Goal: Information Seeking & Learning: Find specific fact

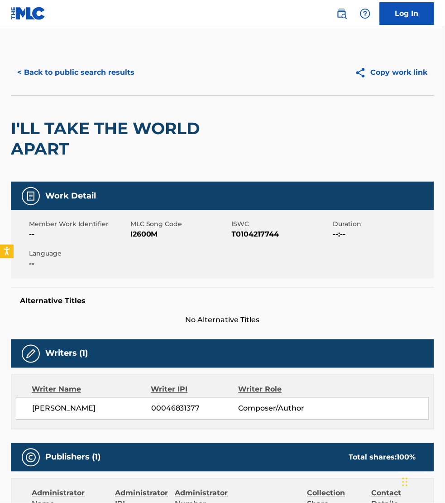
click at [204, 424] on div "Writer Name Writer IPI Writer Role YUSUF ISLAM 00046831377 Composer/Author" at bounding box center [223, 402] width 424 height 55
drag, startPoint x: 63, startPoint y: 71, endPoint x: 81, endPoint y: 91, distance: 26.6
click at [63, 71] on button "< Back to public search results" at bounding box center [76, 72] width 130 height 23
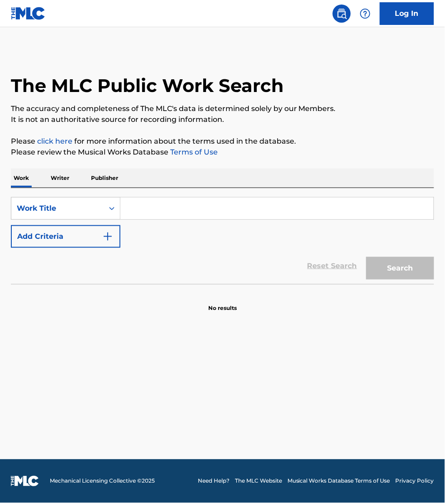
click at [148, 199] on input "Search Form" at bounding box center [278, 209] width 314 height 22
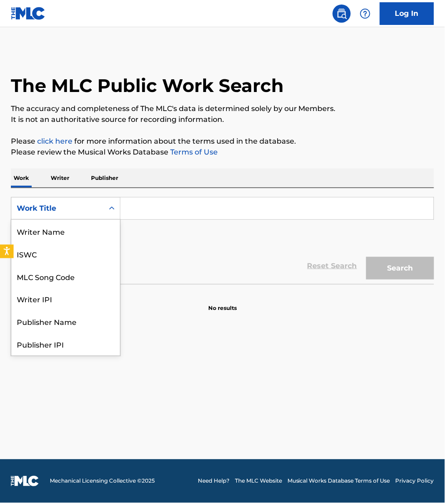
click at [94, 210] on div "Work Title" at bounding box center [58, 208] width 82 height 11
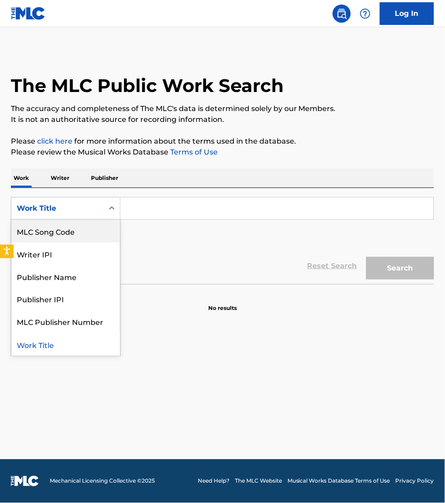
click at [89, 230] on div "MLC Song Code" at bounding box center [65, 231] width 109 height 23
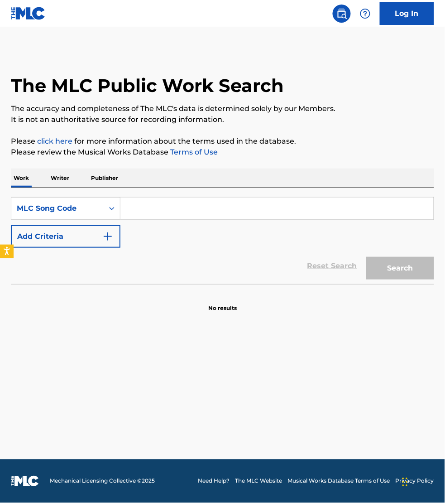
click at [144, 211] on input "Search Form" at bounding box center [278, 209] width 314 height 22
paste input "HP4ADB"
type input "HP4ADB"
click at [367, 257] on button "Search" at bounding box center [401, 268] width 68 height 23
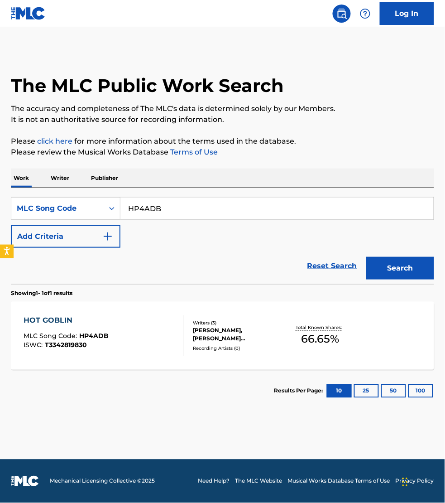
click at [132, 334] on div "HOT GOBLIN MLC Song Code : HP4ADB ISWC : T3342819830" at bounding box center [104, 335] width 161 height 41
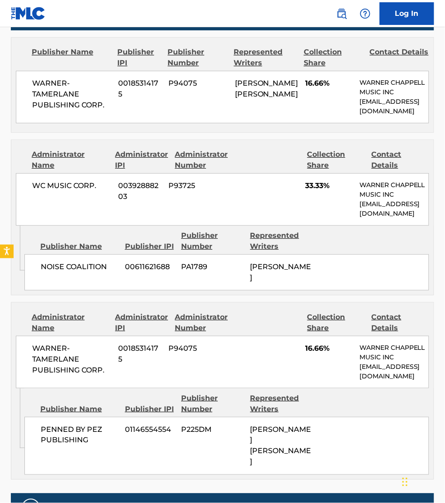
scroll to position [453, 0]
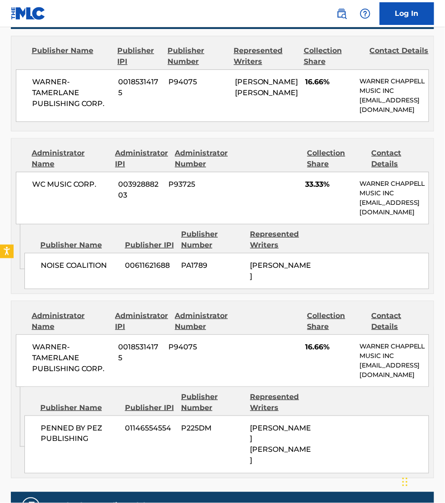
click at [442, 190] on div "< Back to public search results Copy work link HOT GOBLIN Work Detail Member Wo…" at bounding box center [222, 73] width 445 height 953
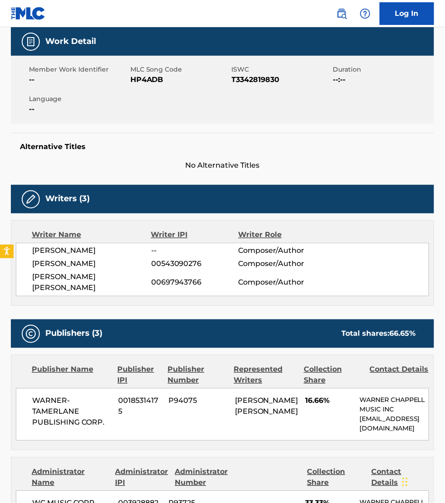
scroll to position [113, 0]
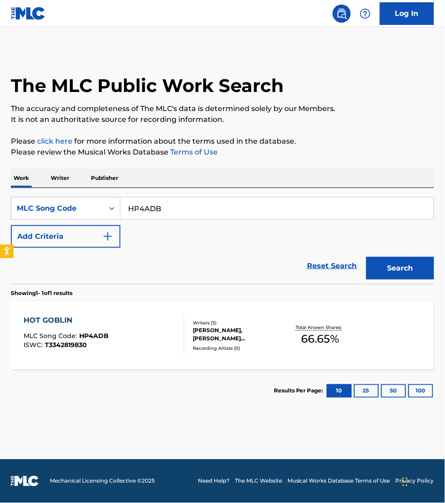
click at [169, 205] on input "HP4ADB" at bounding box center [278, 209] width 314 height 22
paste input "LR77MQ"
type input "LR77MQ"
click at [367, 257] on button "Search" at bounding box center [401, 268] width 68 height 23
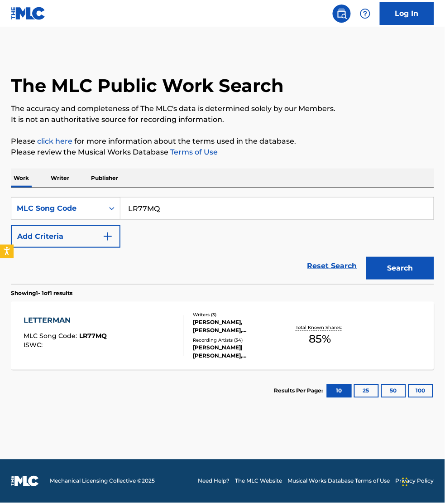
click at [160, 324] on div "LETTERMAN MLC Song Code : LR77MQ ISWC :" at bounding box center [104, 335] width 161 height 41
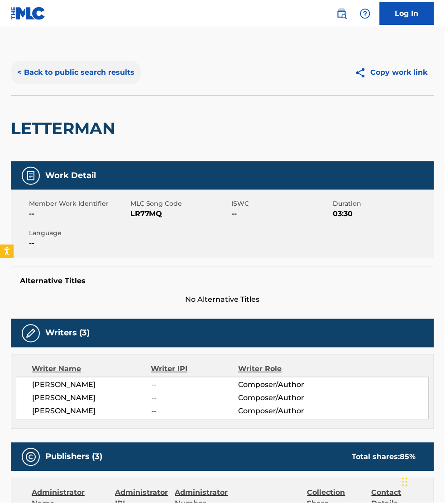
click at [99, 72] on button "< Back to public search results" at bounding box center [76, 72] width 130 height 23
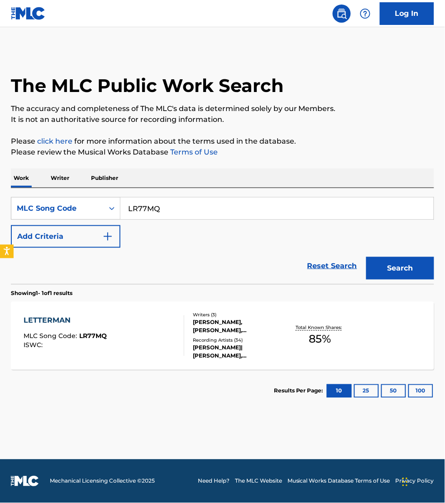
click at [48, 179] on p "Writer" at bounding box center [60, 178] width 24 height 19
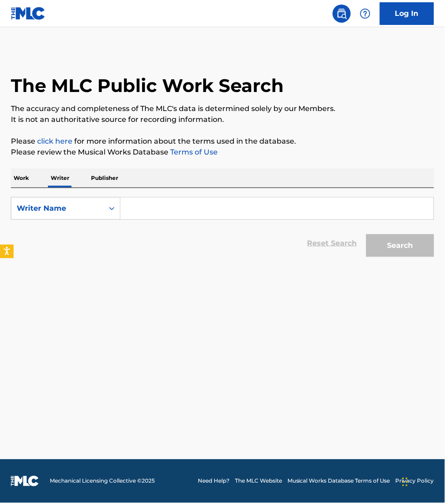
click at [186, 208] on input "Search Form" at bounding box center [278, 209] width 314 height 22
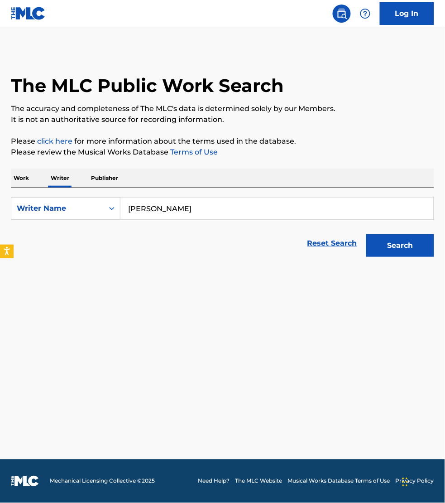
type input "jacob culbertson"
click at [367, 234] on button "Search" at bounding box center [401, 245] width 68 height 23
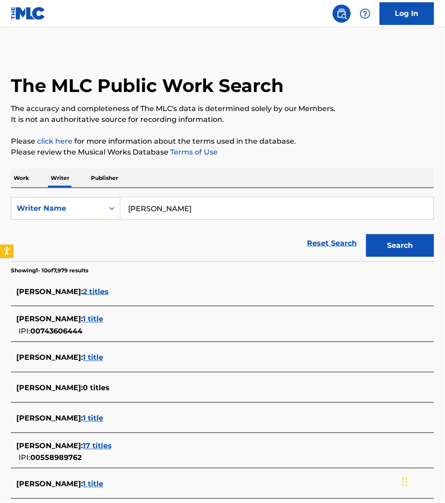
click at [241, 39] on main "The MLC Public Work Search The accuracy and completeness of The MLC's data is d…" at bounding box center [222, 339] width 445 height 625
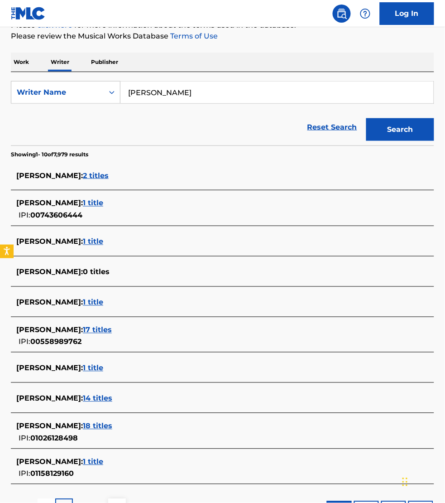
scroll to position [127, 0]
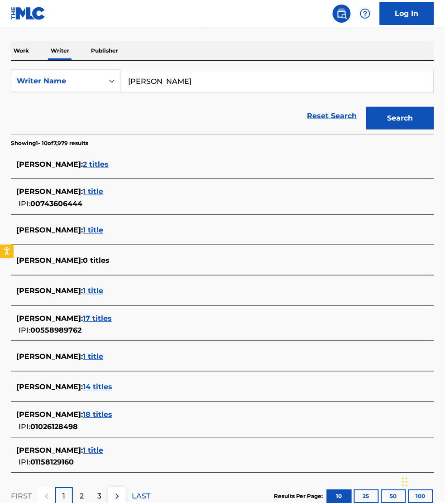
click at [112, 417] on span "18 titles" at bounding box center [97, 415] width 29 height 9
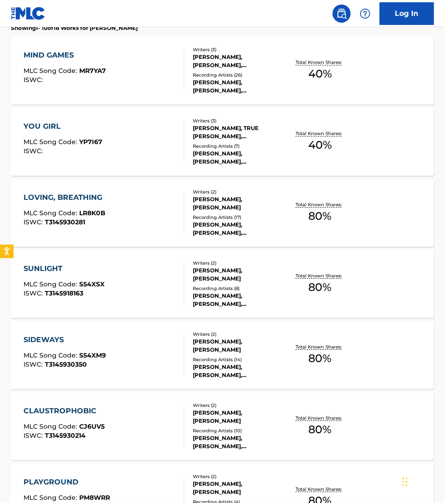
scroll to position [297, 0]
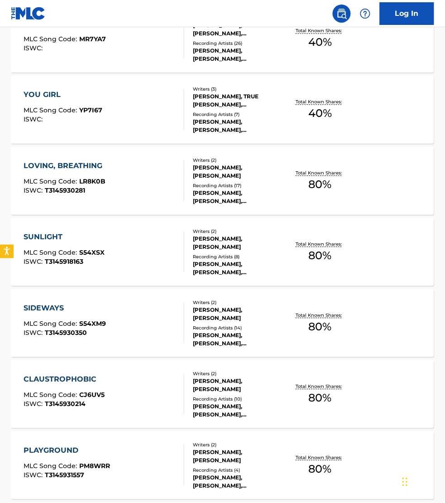
click at [153, 383] on div "CLAUSTROPHOBIC MLC Song Code : CJ6UV5 ISWC : T3145930214" at bounding box center [104, 394] width 161 height 41
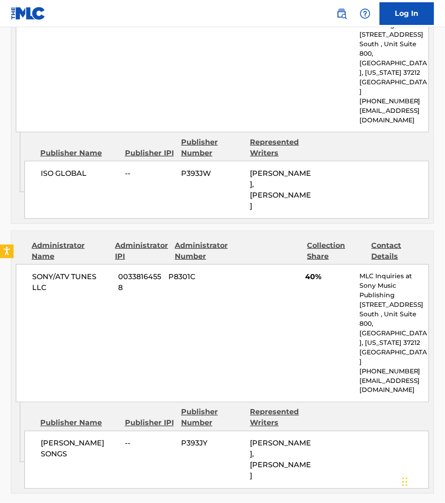
scroll to position [506, 0]
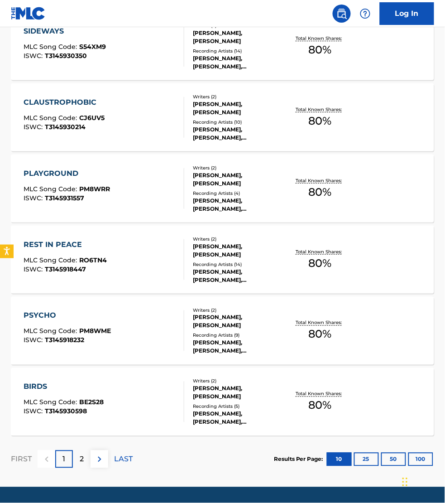
scroll to position [602, 0]
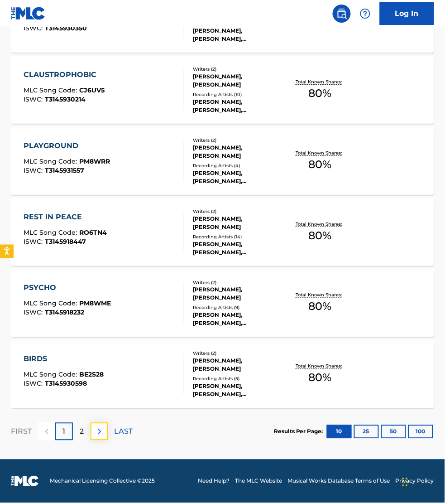
click at [102, 431] on img at bounding box center [99, 431] width 11 height 11
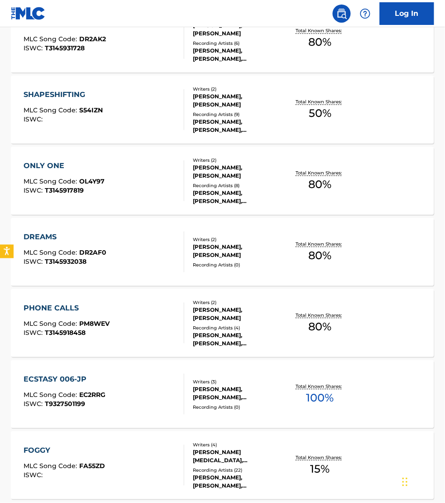
scroll to position [311, 0]
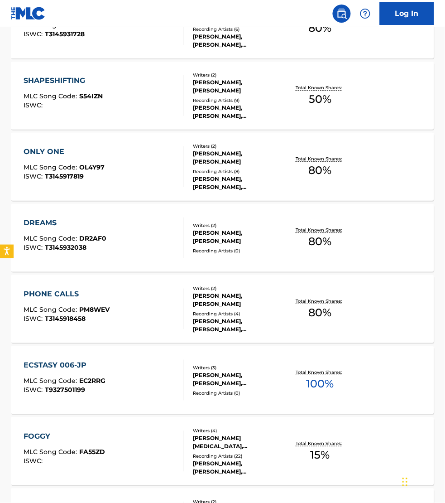
click at [127, 382] on div "ECSTASY 006-JP MLC Song Code : EC2RRG ISWC : T9327501199" at bounding box center [104, 380] width 161 height 41
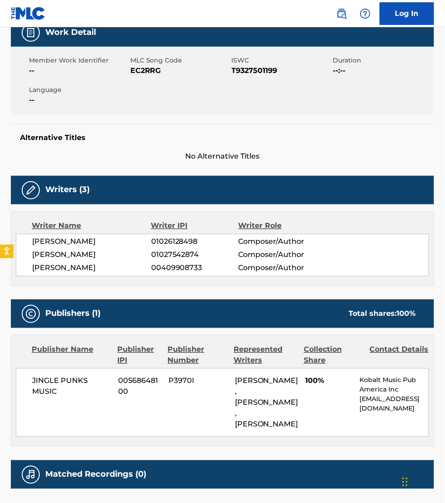
scroll to position [170, 0]
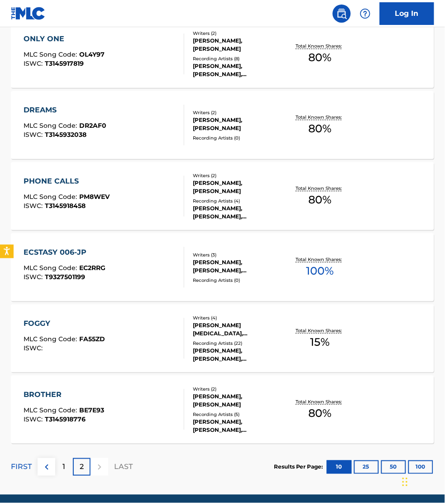
scroll to position [425, 0]
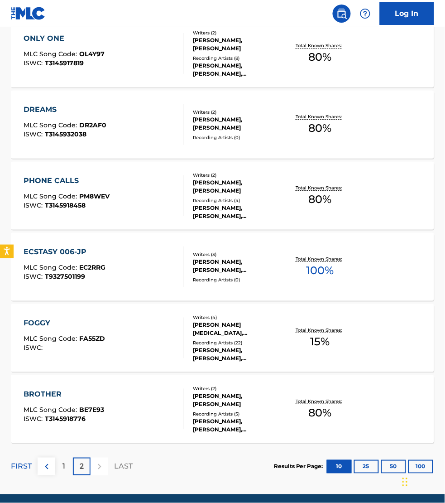
click at [142, 422] on div "BROTHER MLC Song Code : BE7E93 ISWC : T3145918776" at bounding box center [104, 409] width 161 height 41
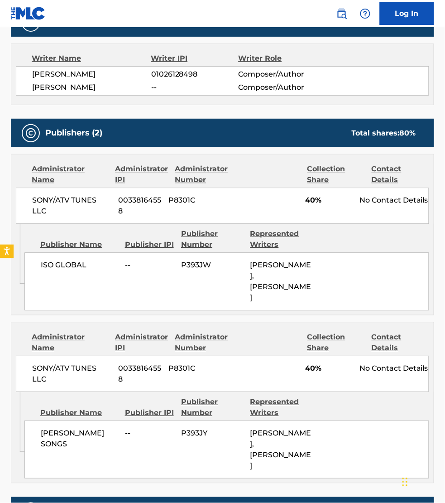
scroll to position [311, 0]
